Goal: Information Seeking & Learning: Stay updated

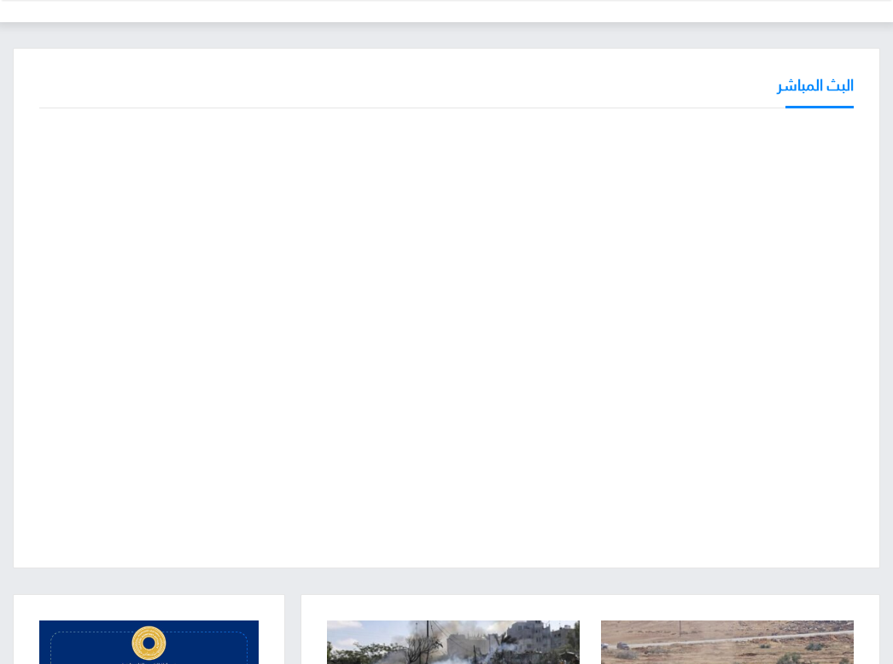
scroll to position [85, 0]
click at [501, 541] on div at bounding box center [446, 333] width 814 height 416
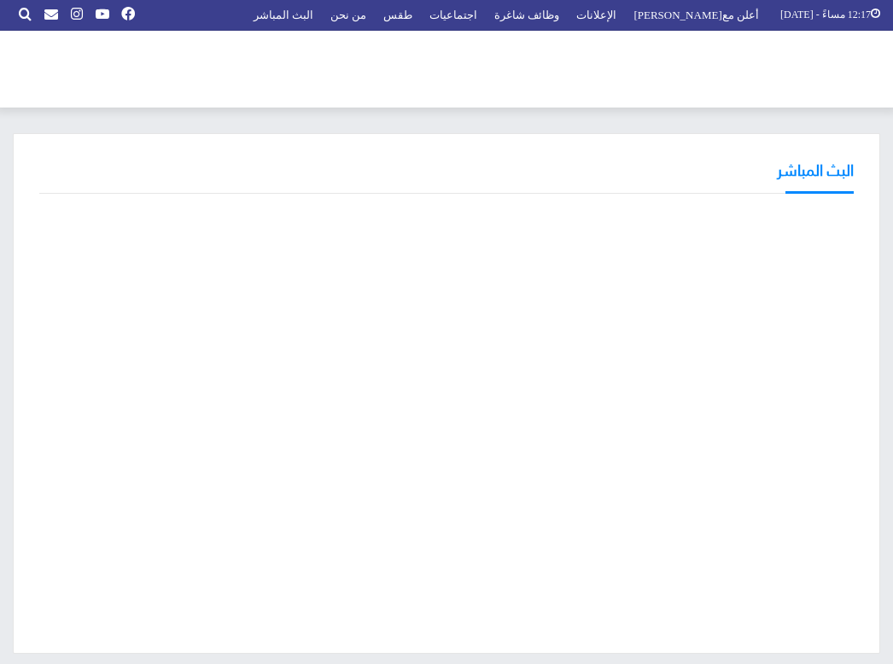
scroll to position [84, 0]
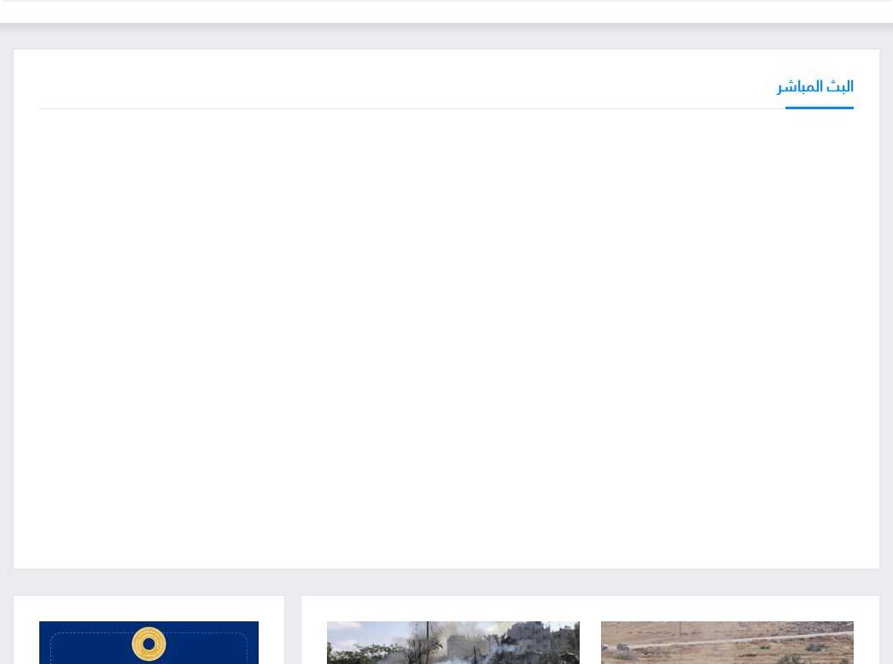
click at [35, 210] on div "البث المباشر" at bounding box center [446, 309] width 867 height 521
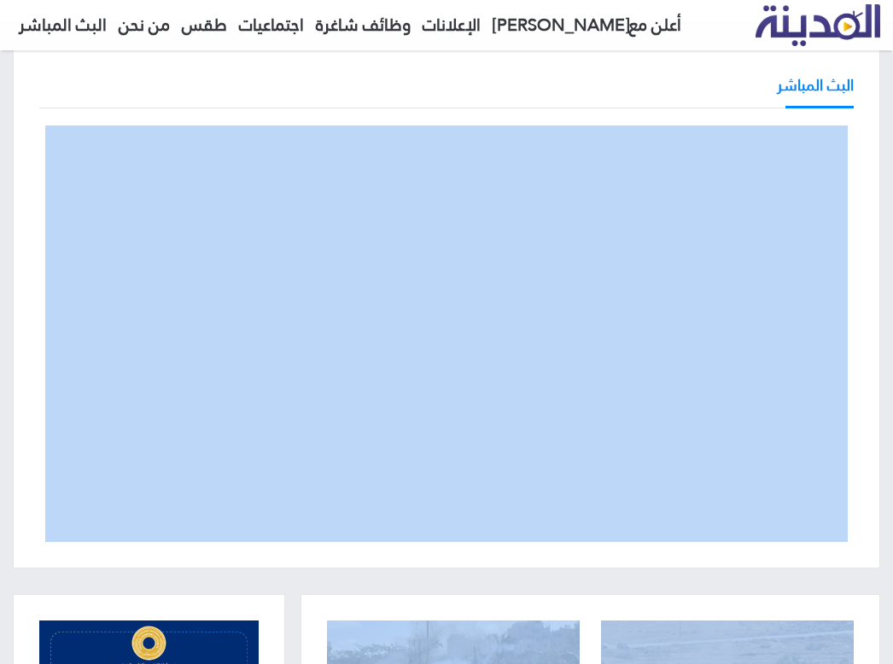
drag, startPoint x: 159, startPoint y: 599, endPoint x: 175, endPoint y: 587, distance: 20.1
click at [171, 591] on div "البث المباشر" at bounding box center [446, 321] width 893 height 546
